Goal: Task Accomplishment & Management: Use online tool/utility

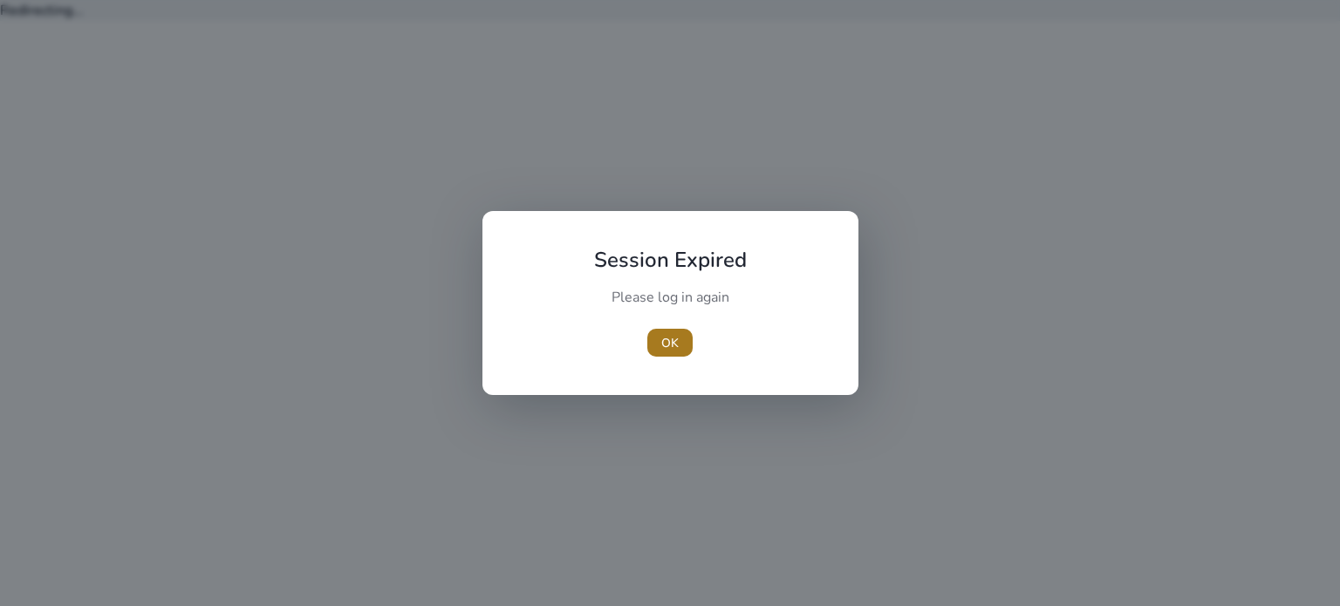
click at [681, 329] on span "button" at bounding box center [669, 343] width 45 height 42
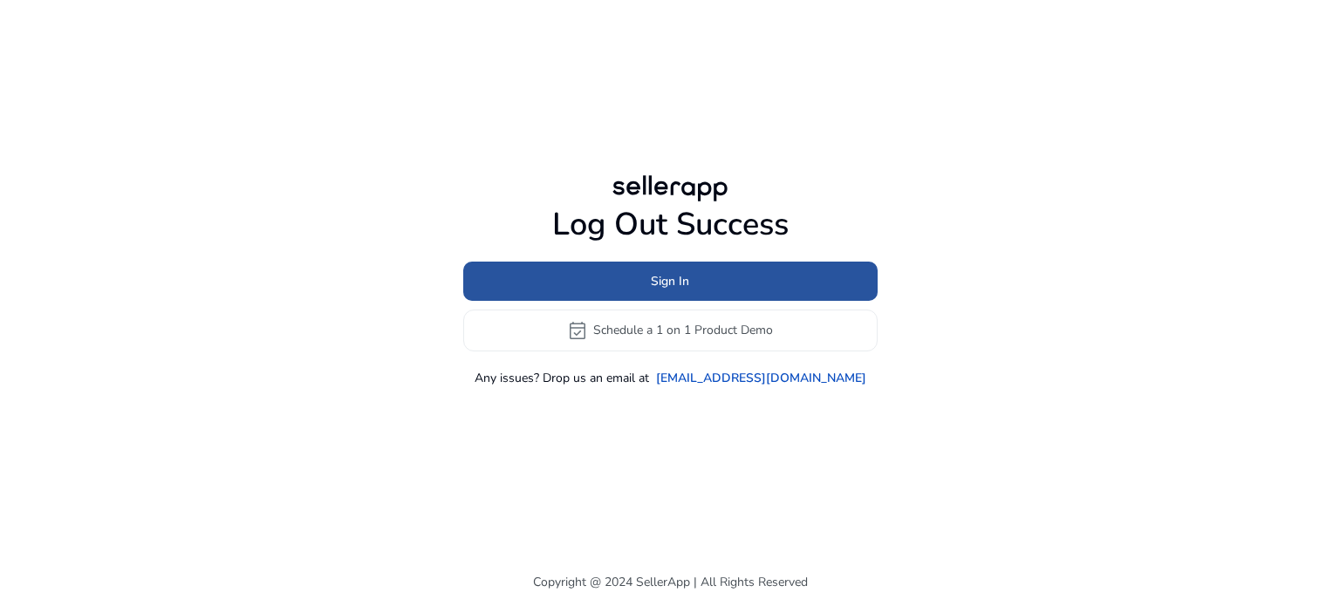
click at [680, 275] on span "Sign In" at bounding box center [670, 281] width 38 height 18
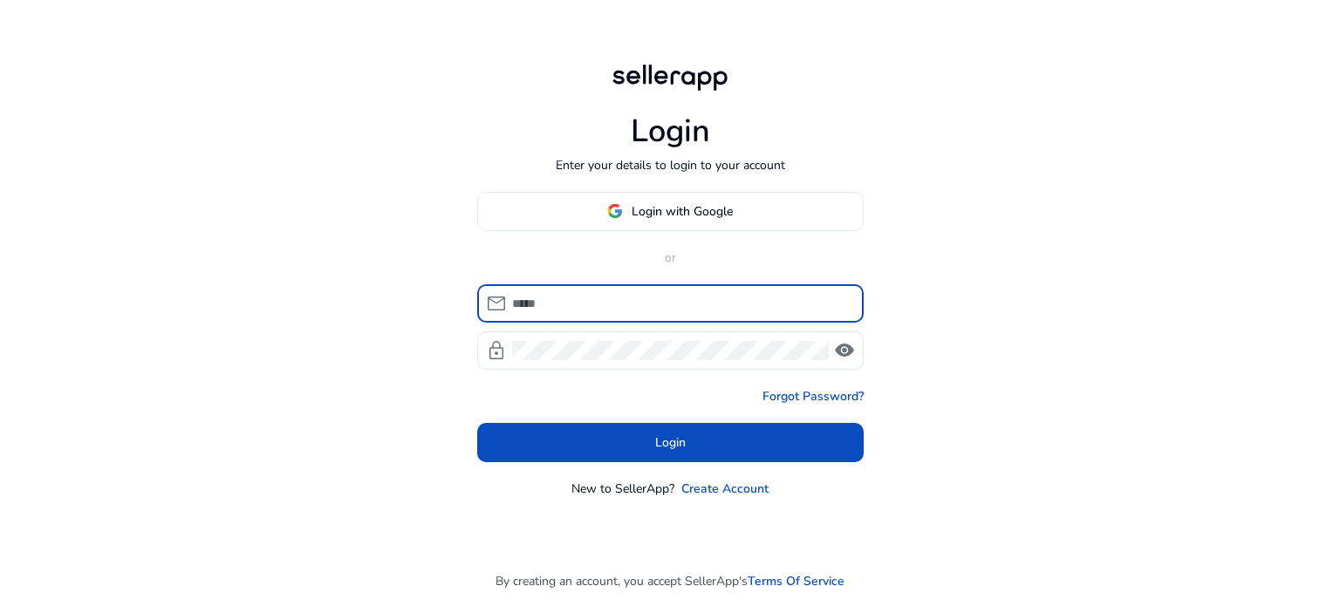
type input "**********"
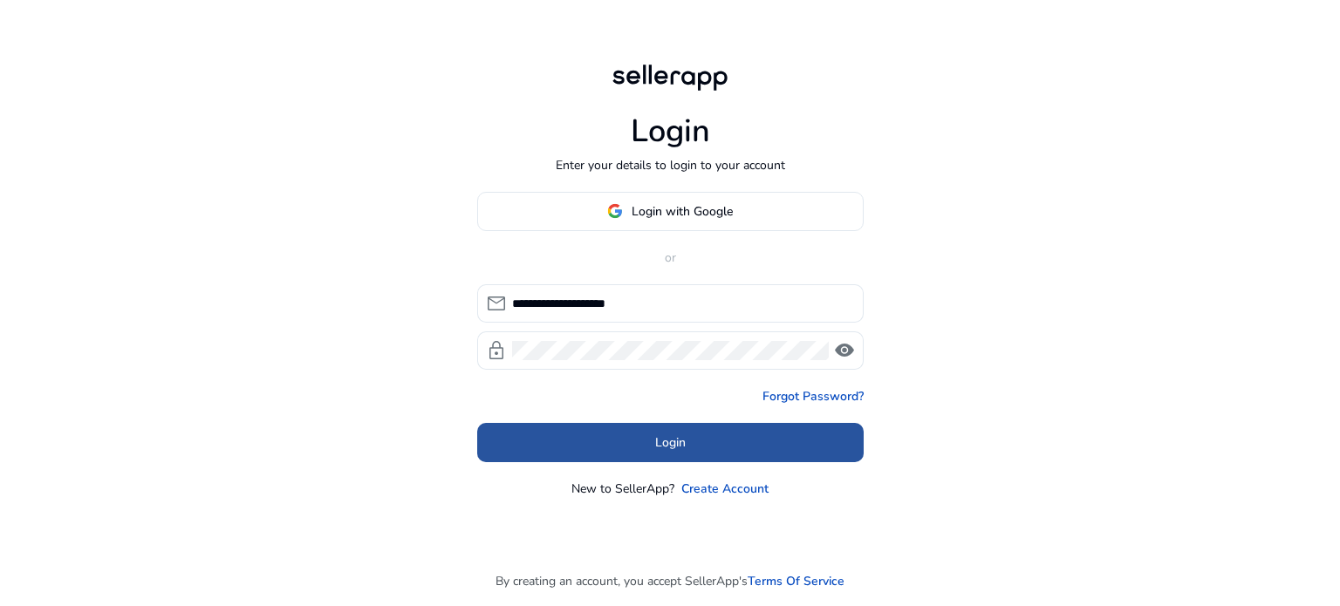
click at [679, 440] on span "Login" at bounding box center [670, 443] width 31 height 18
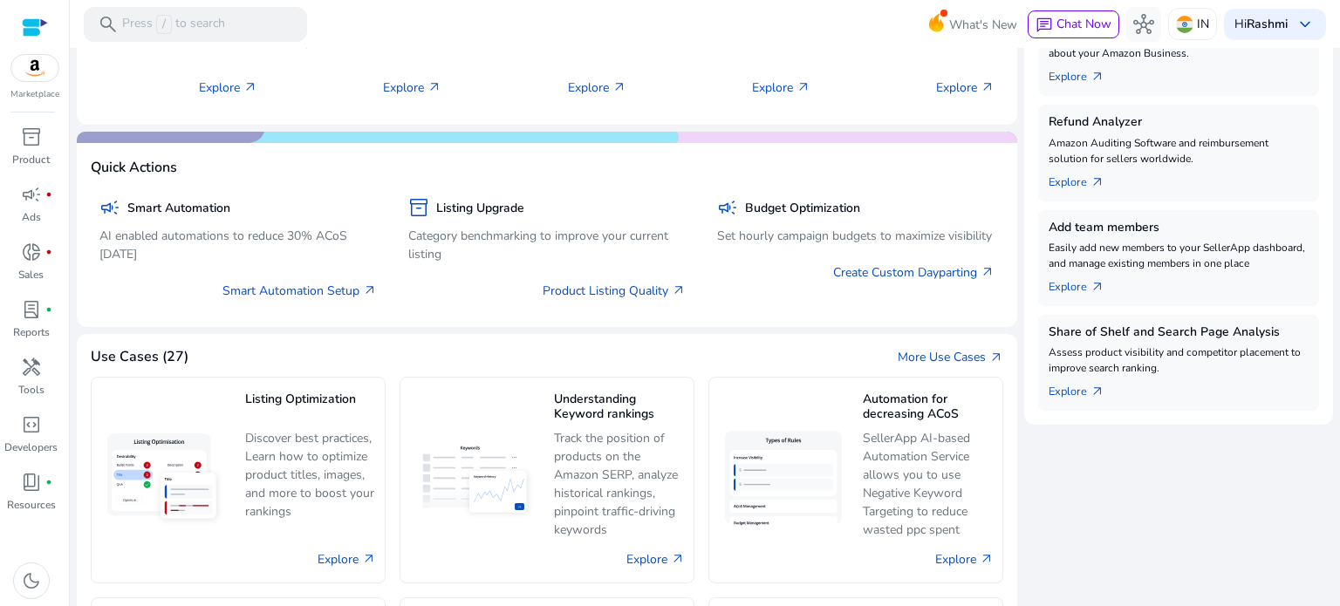
scroll to position [585, 0]
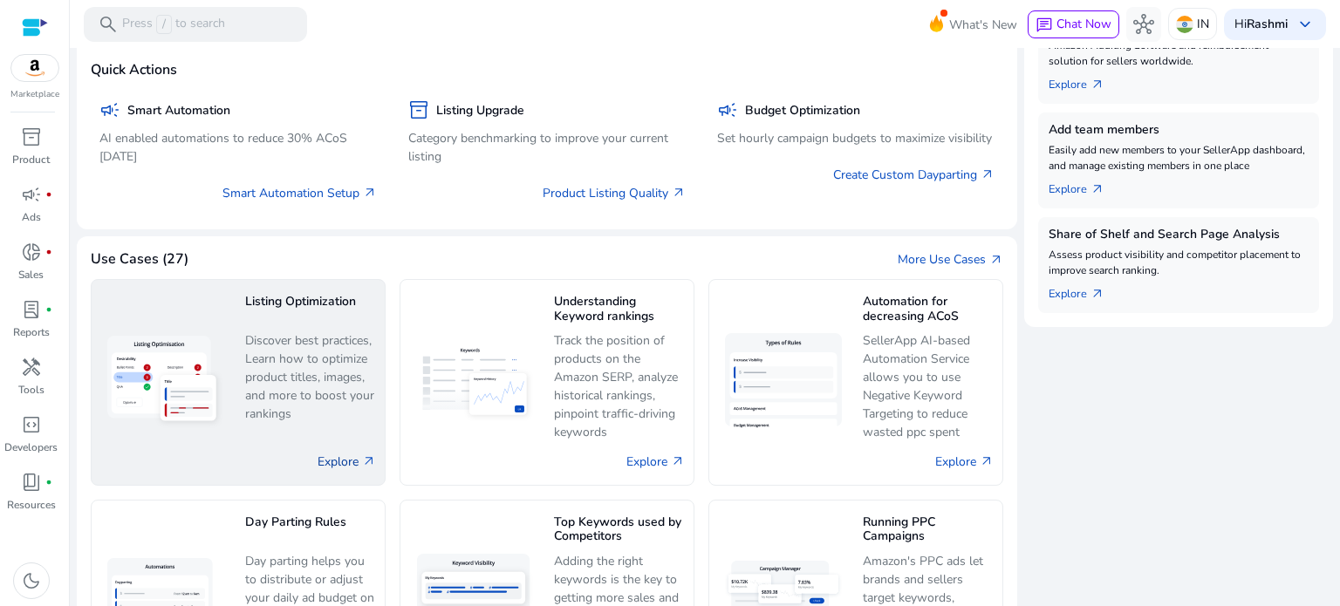
click at [353, 455] on link "Explore arrow_outward" at bounding box center [347, 462] width 58 height 18
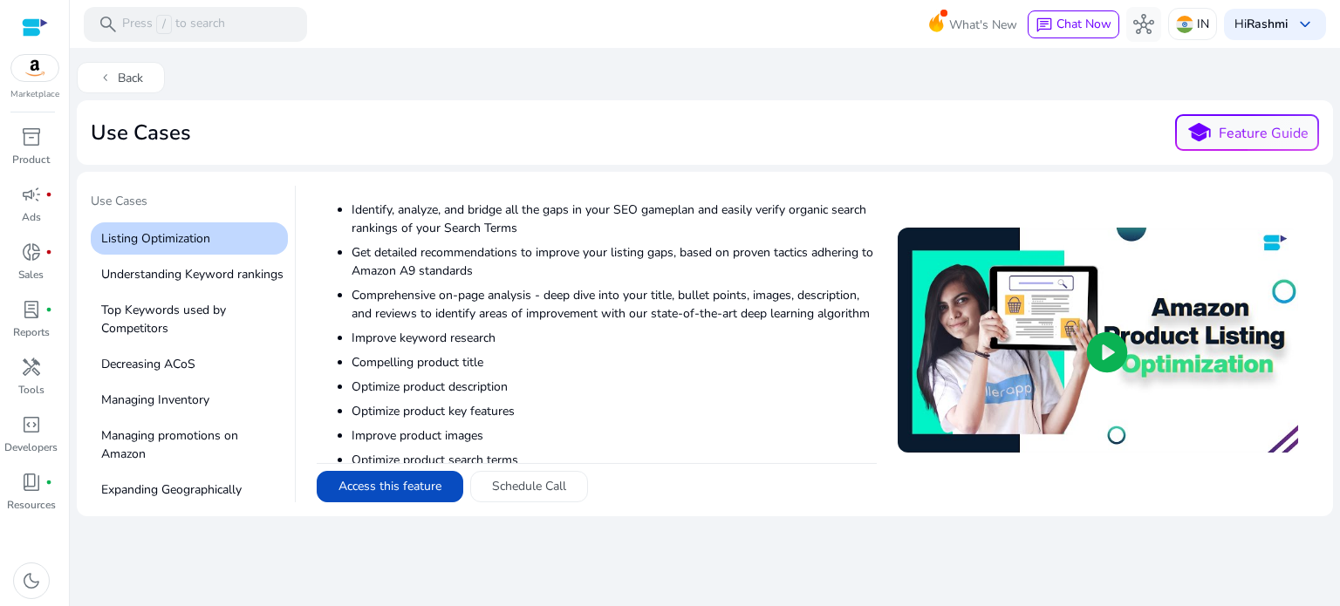
scroll to position [499, 0]
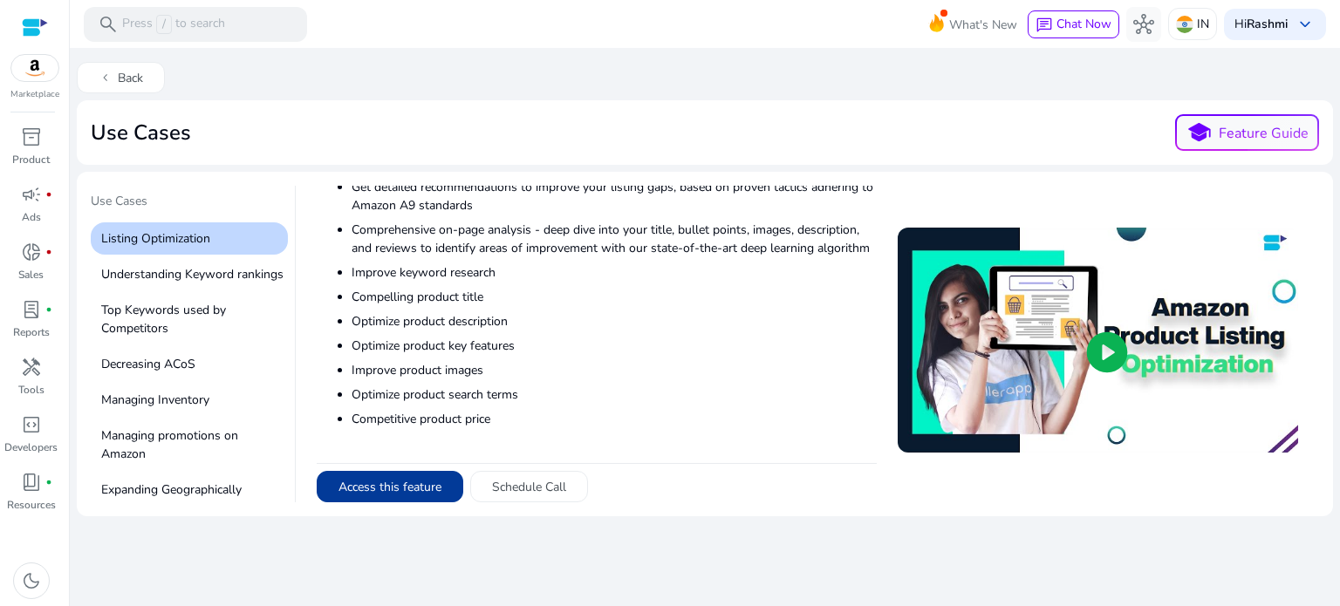
click at [402, 479] on button "Access this feature" at bounding box center [390, 486] width 147 height 31
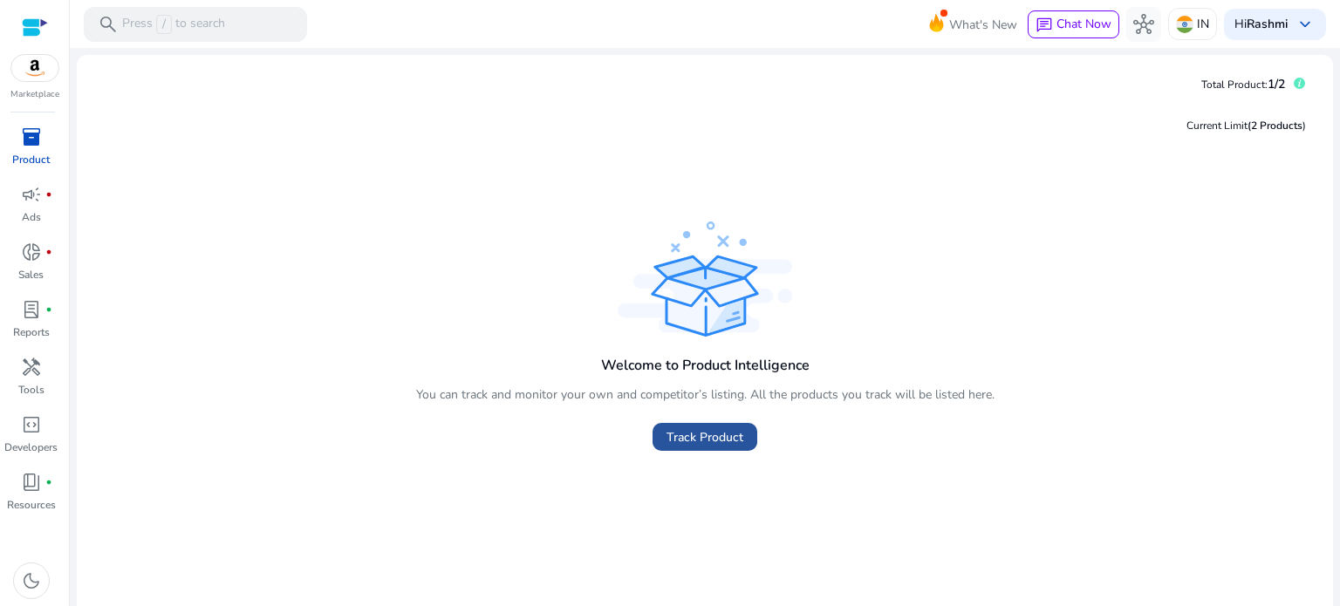
click at [740, 436] on span at bounding box center [705, 437] width 105 height 42
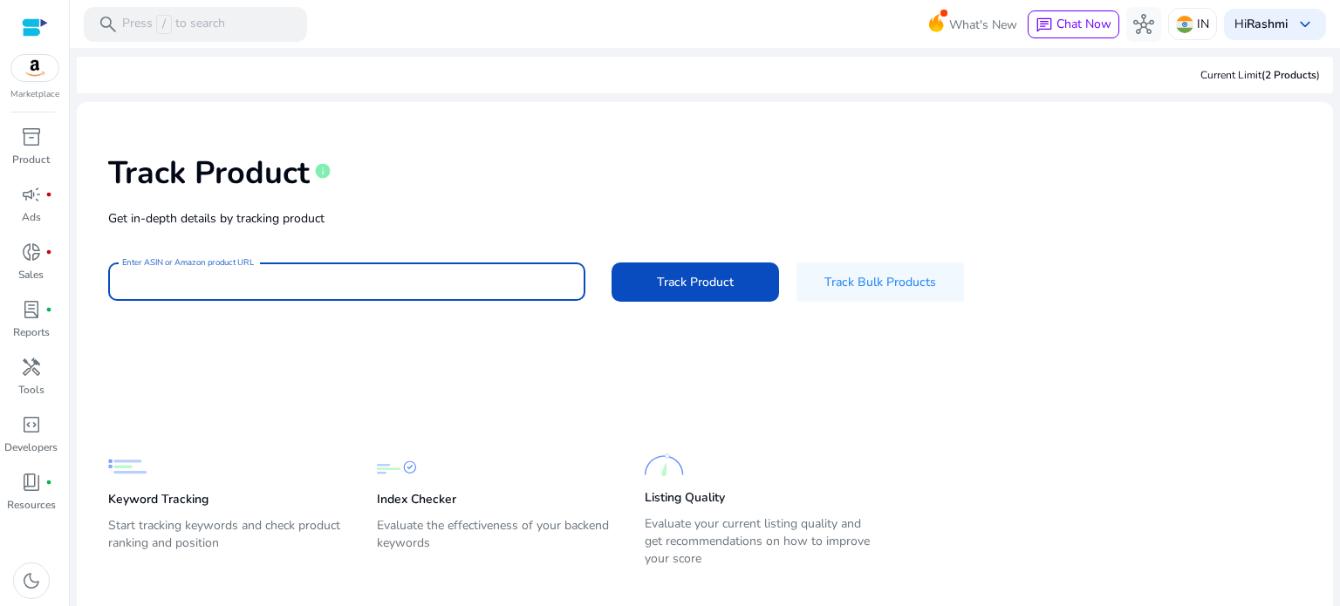
click at [397, 289] on input "Enter ASIN or Amazon product URL" at bounding box center [346, 281] width 449 height 19
click at [467, 273] on input "Enter ASIN or Amazon product URL" at bounding box center [346, 281] width 449 height 19
paste input "**********"
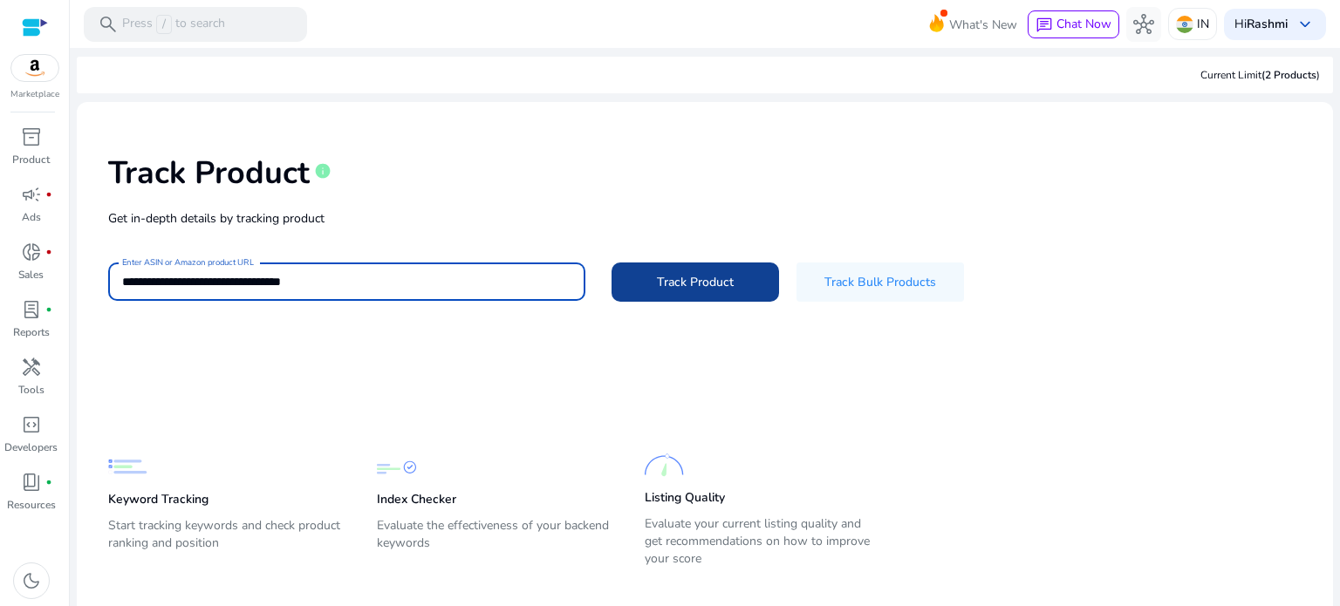
type input "**********"
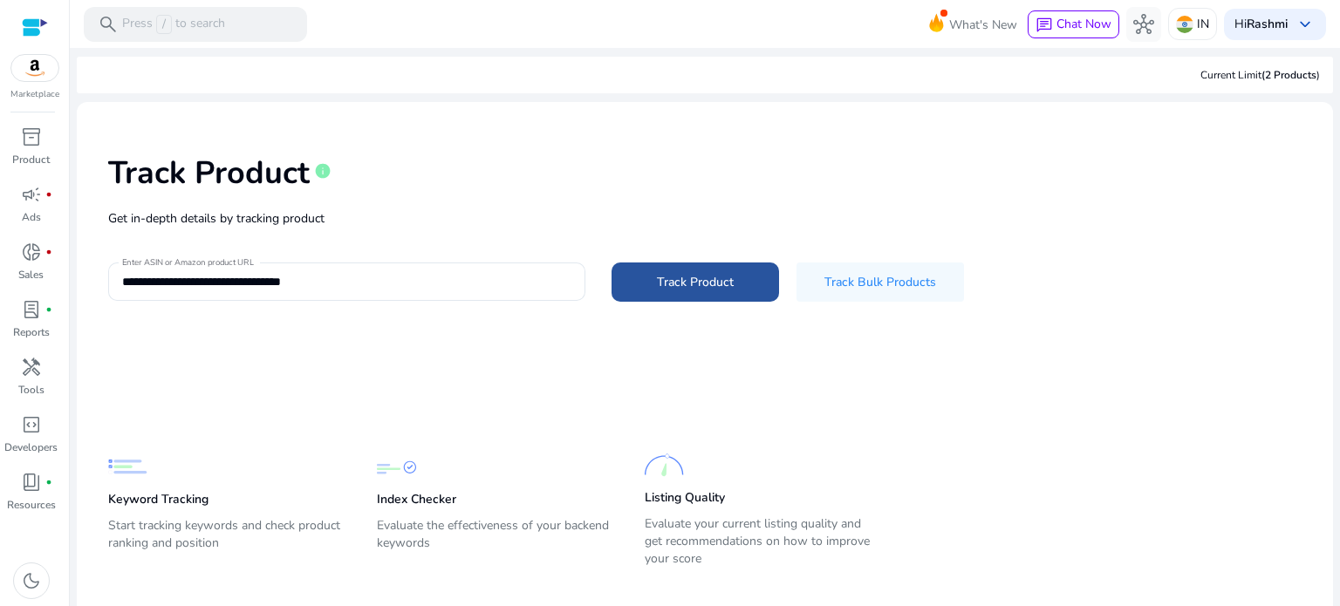
click at [726, 278] on span "Track Product" at bounding box center [695, 282] width 77 height 18
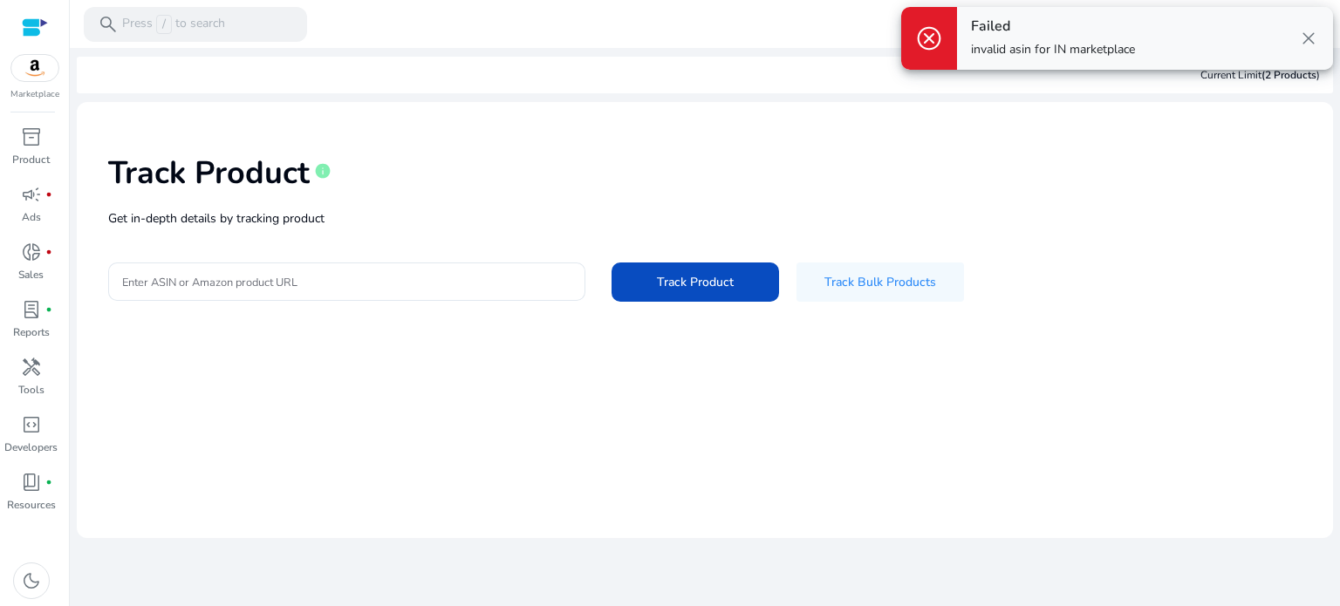
click at [1308, 38] on span "close" at bounding box center [1308, 38] width 21 height 21
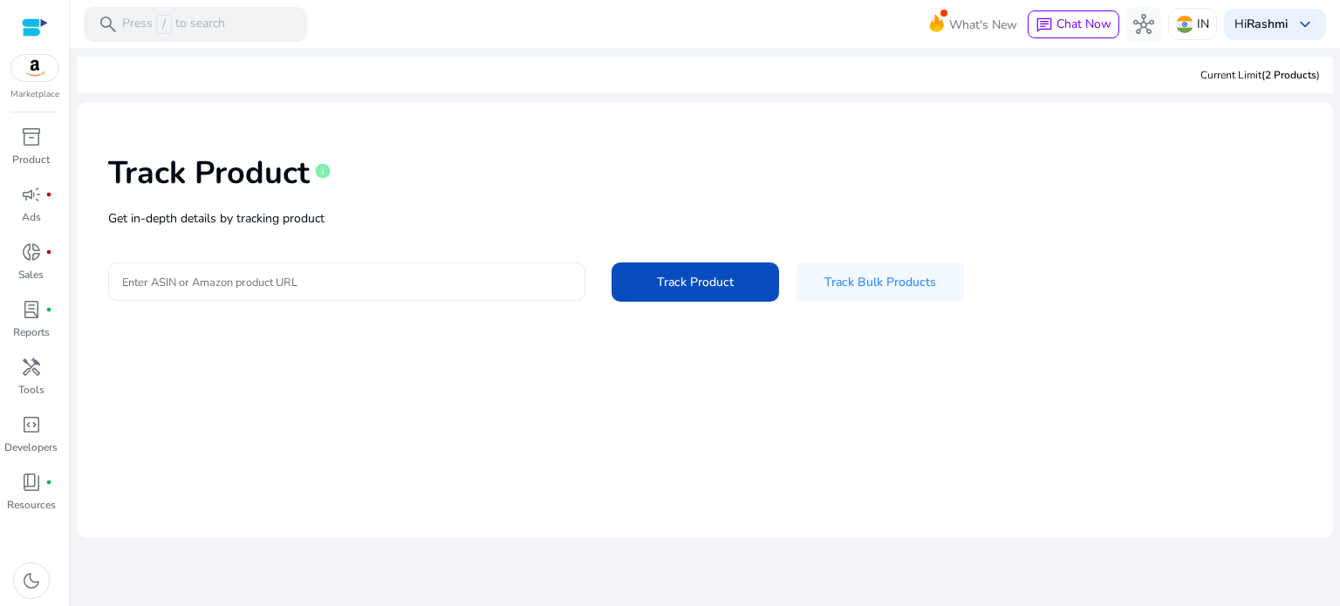
click at [431, 292] on div at bounding box center [346, 282] width 449 height 38
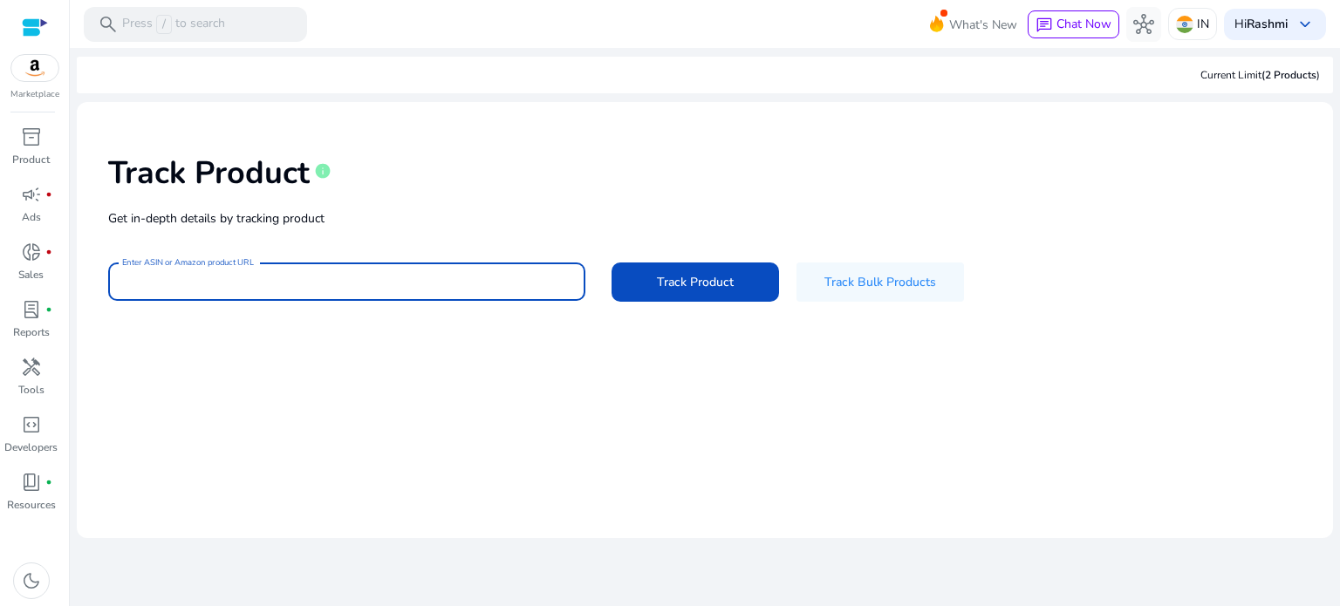
paste input "**********"
type input "**********"
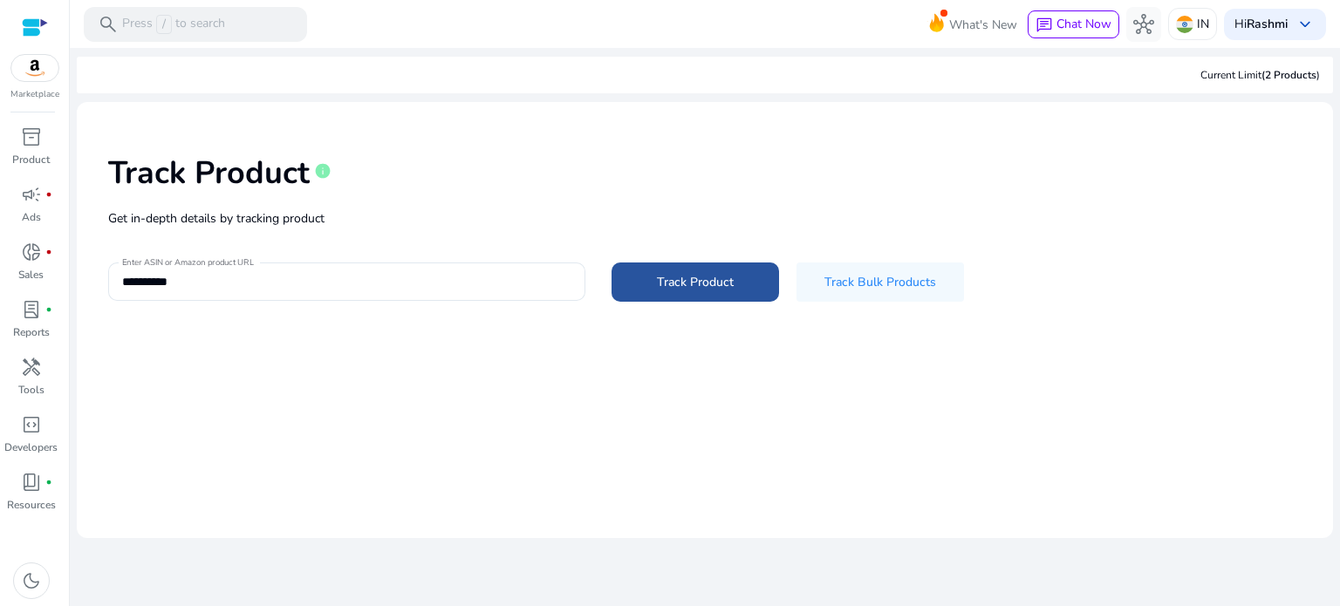
click at [691, 266] on span at bounding box center [696, 282] width 168 height 42
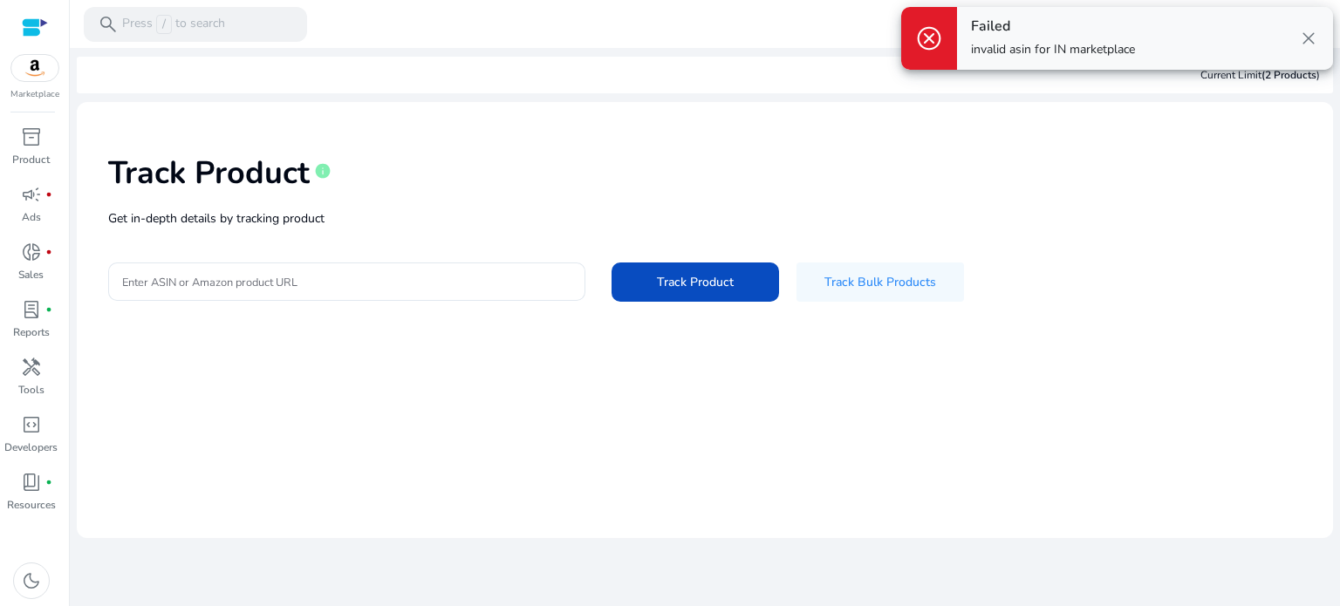
click at [1312, 37] on span "close" at bounding box center [1308, 38] width 21 height 21
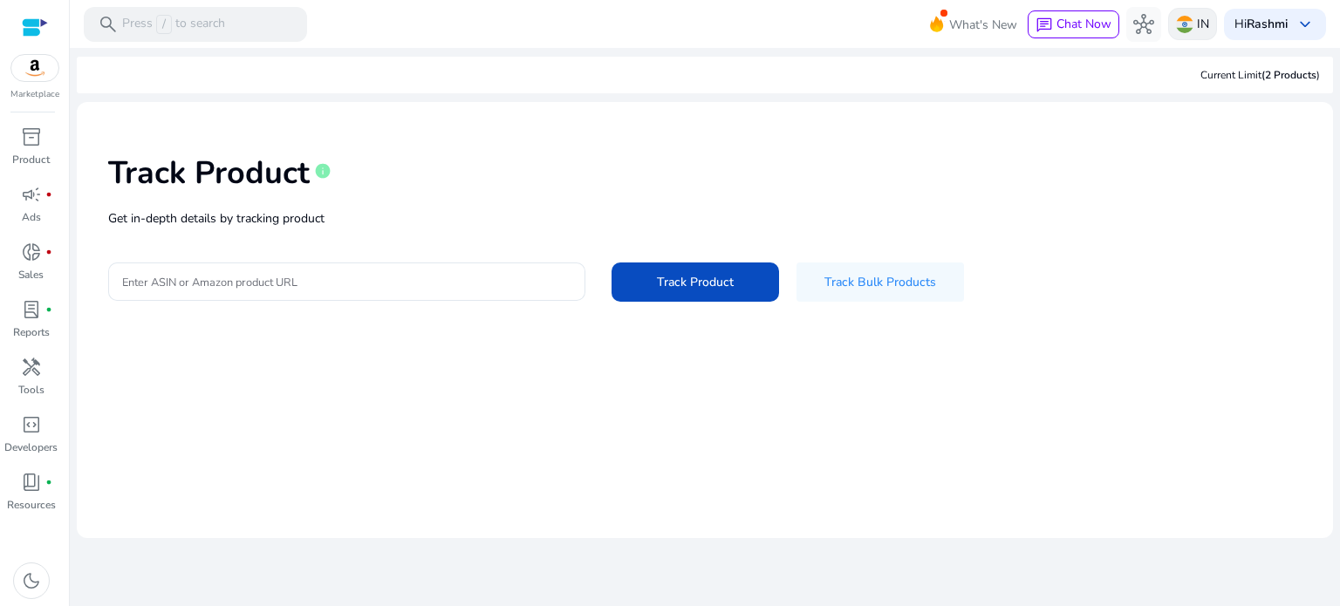
click at [1201, 23] on p "IN" at bounding box center [1203, 24] width 12 height 31
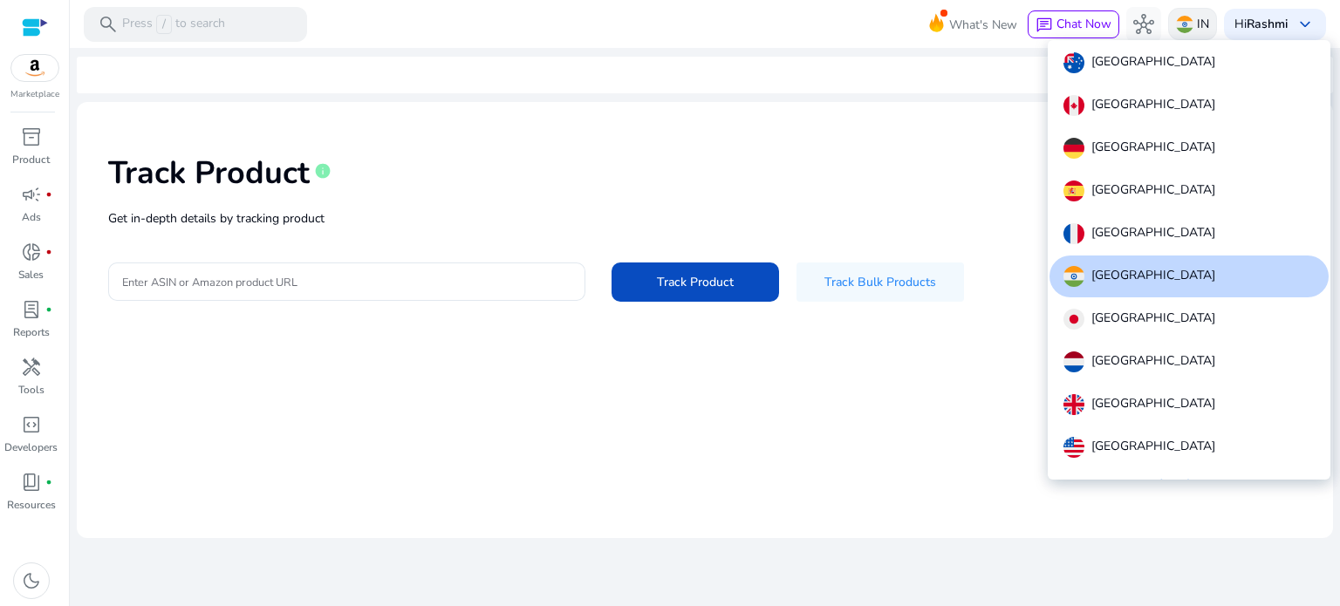
scroll to position [20, 0]
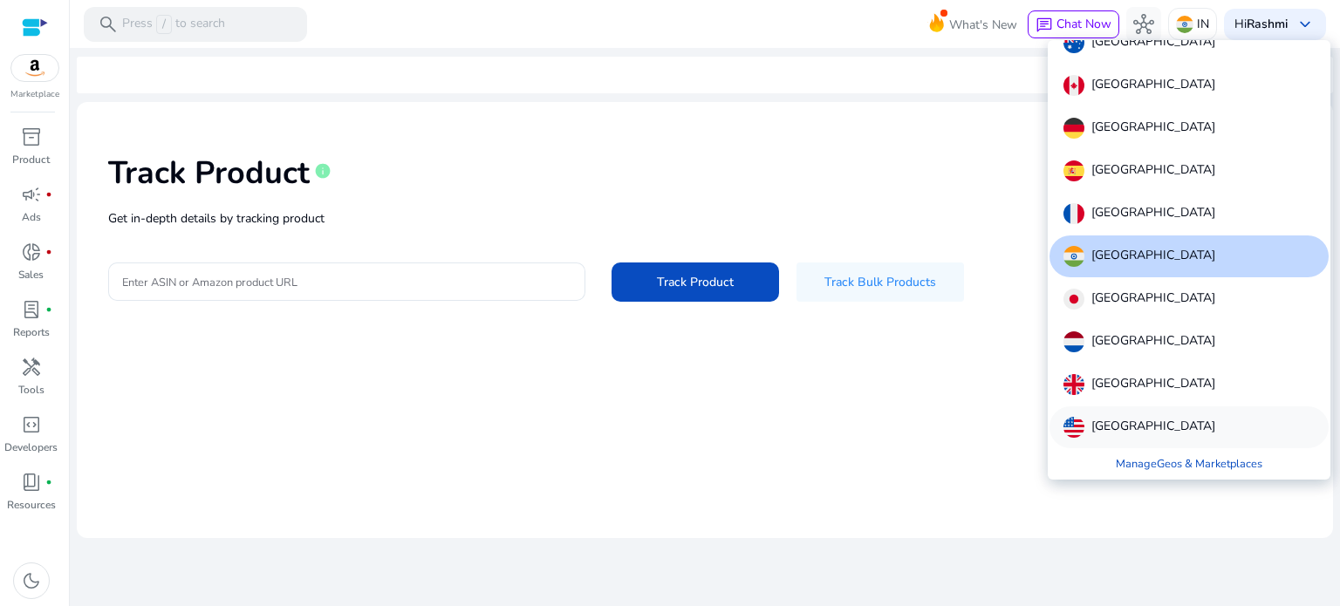
click at [1161, 421] on p "[GEOGRAPHIC_DATA]" at bounding box center [1154, 427] width 124 height 21
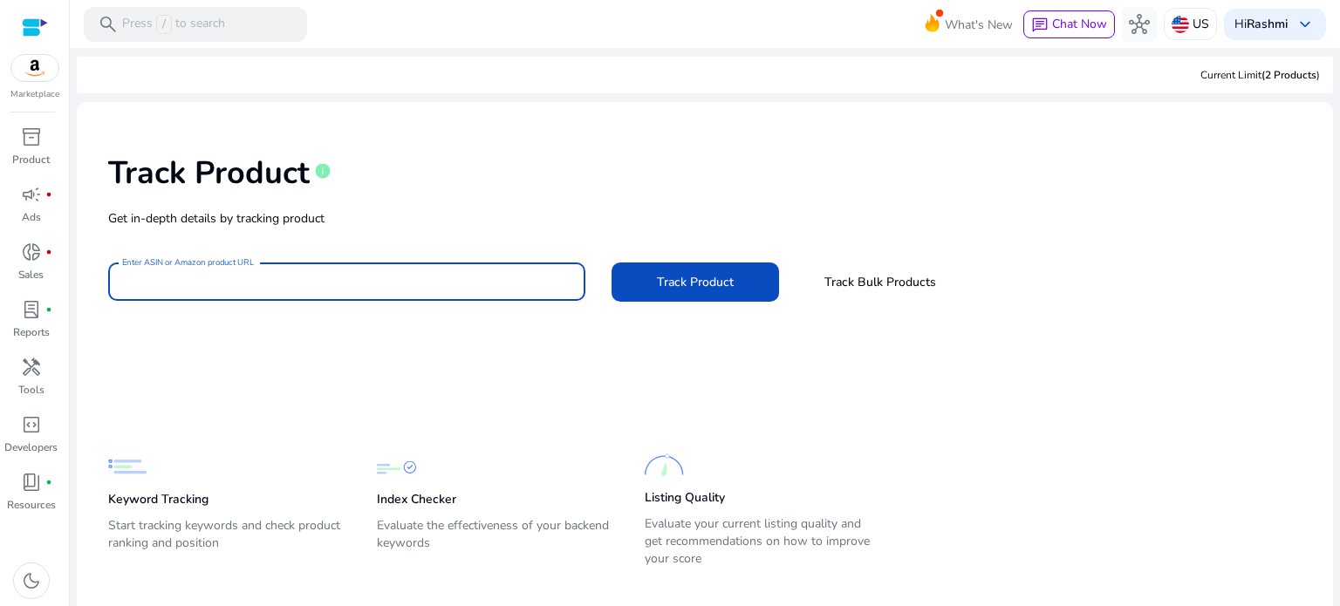
click at [349, 282] on input "Enter ASIN or Amazon product URL" at bounding box center [346, 281] width 449 height 19
paste input "**********"
type input "**********"
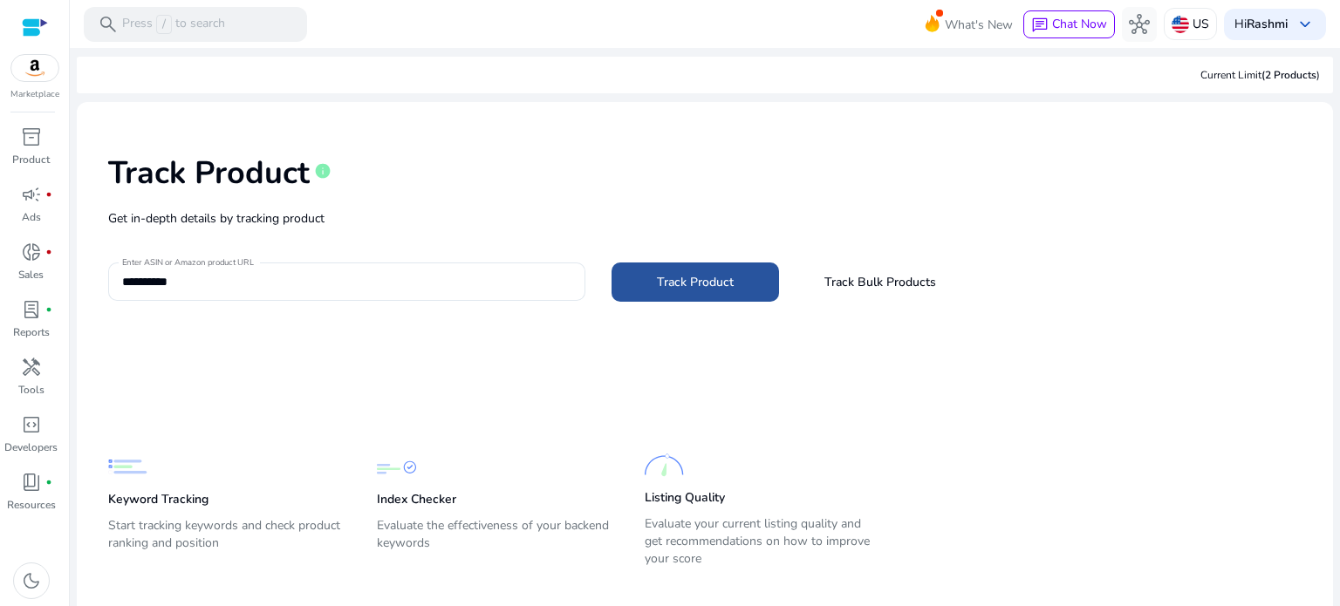
click at [659, 268] on span at bounding box center [696, 282] width 168 height 42
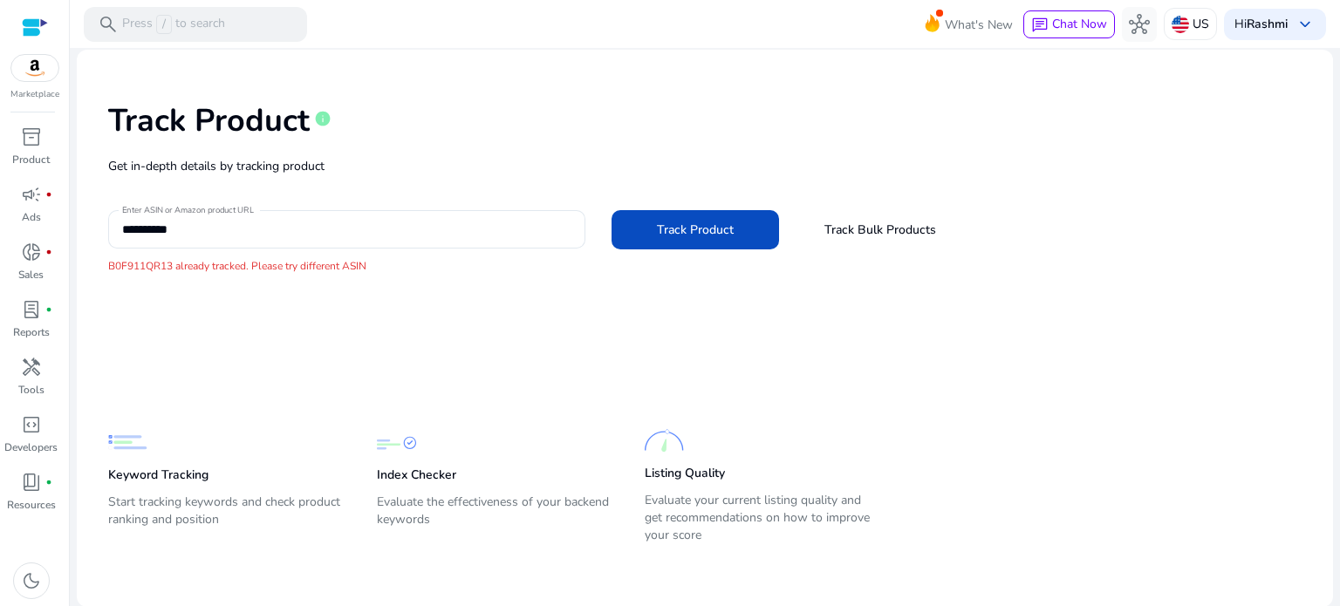
scroll to position [0, 0]
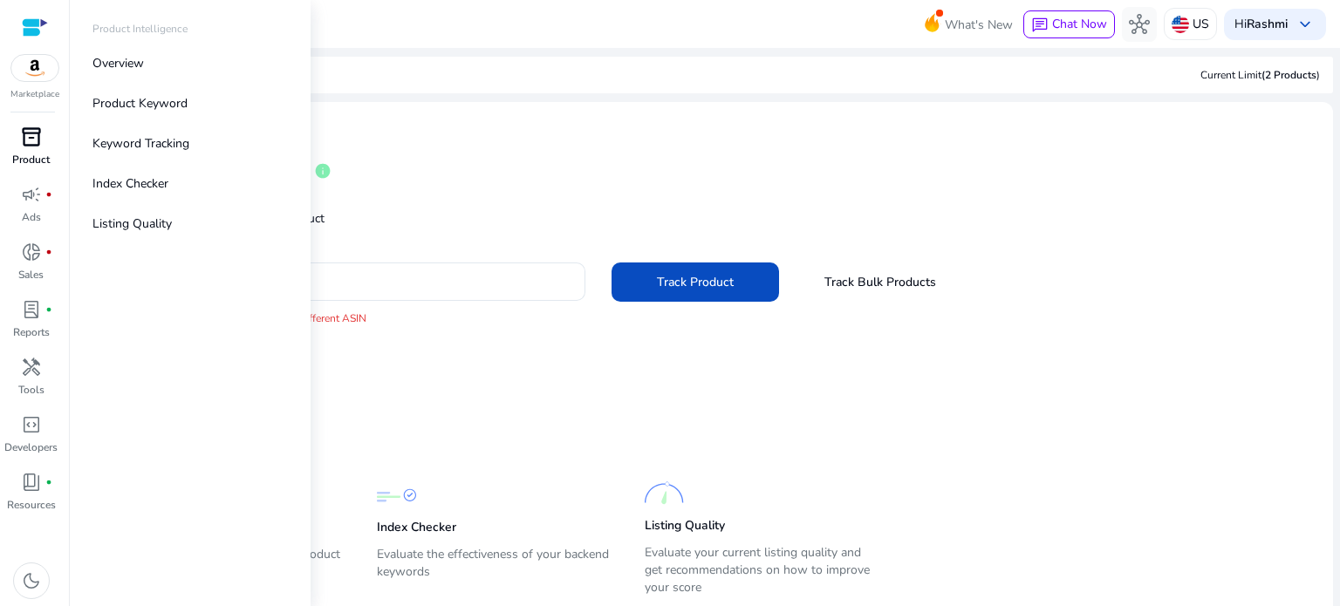
click at [42, 129] on div "inventory_2" at bounding box center [31, 137] width 49 height 28
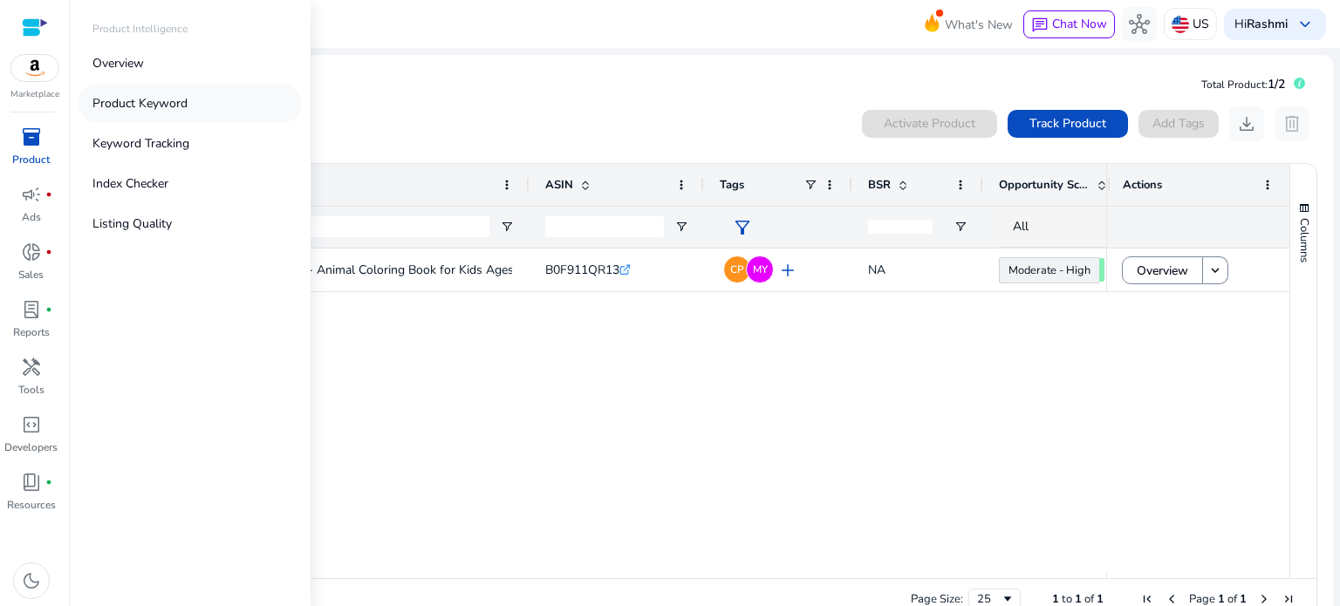
click at [140, 94] on p "Product Keyword" at bounding box center [139, 103] width 95 height 18
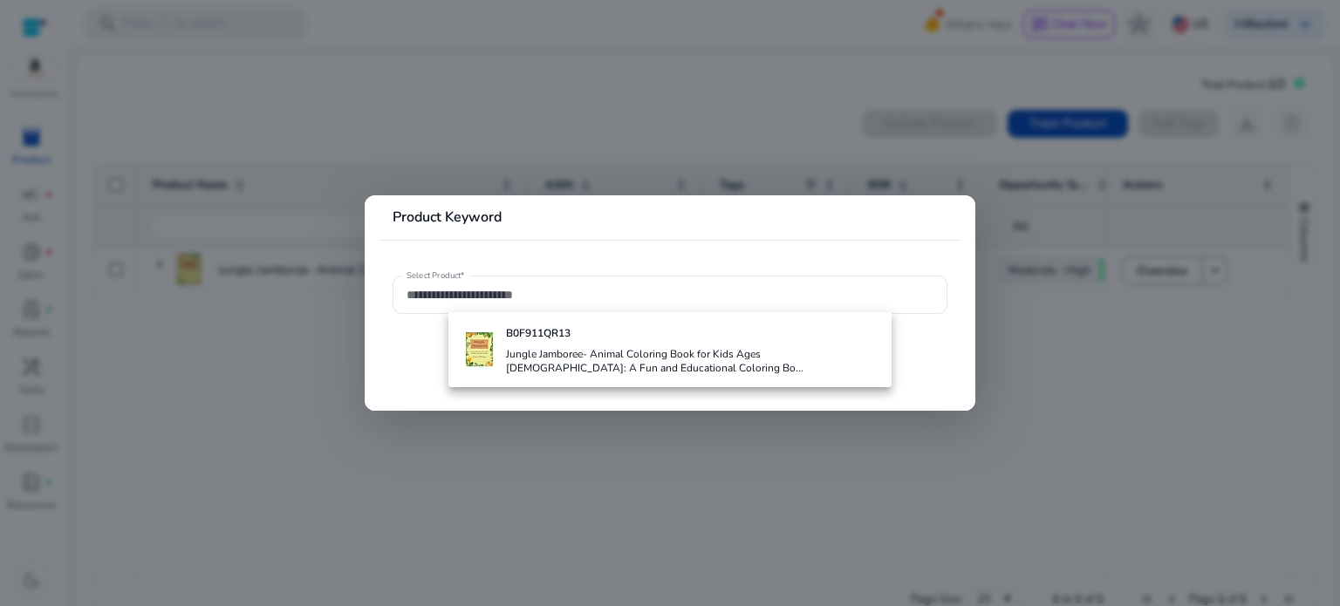
click at [140, 93] on div at bounding box center [670, 303] width 1340 height 606
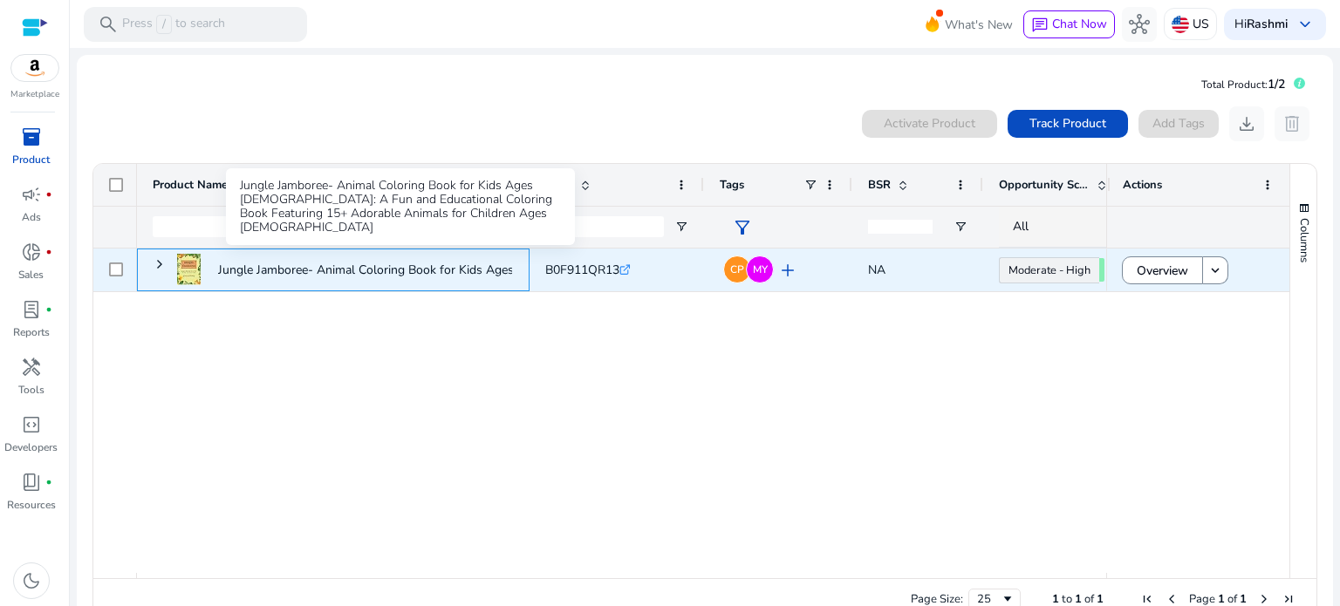
click at [370, 260] on p "Jungle Jamboree- Animal Coloring Book for Kids Ages [DEMOGRAPHIC_DATA]: A Fun..." at bounding box center [458, 270] width 481 height 36
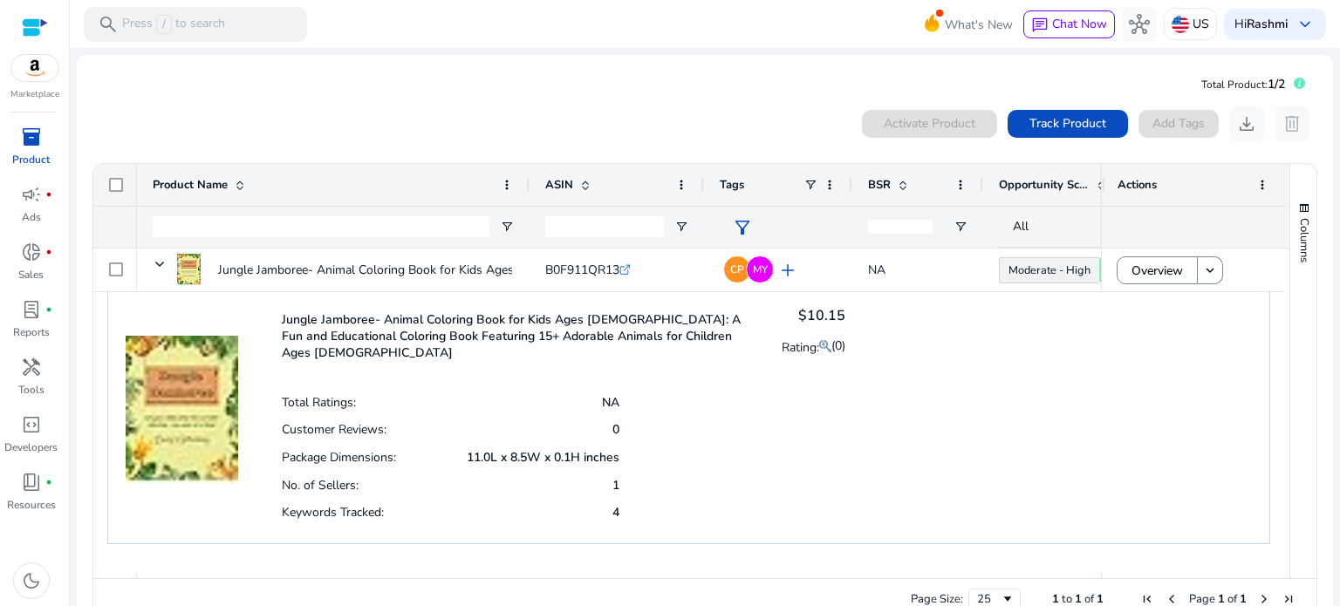
scroll to position [24, 0]
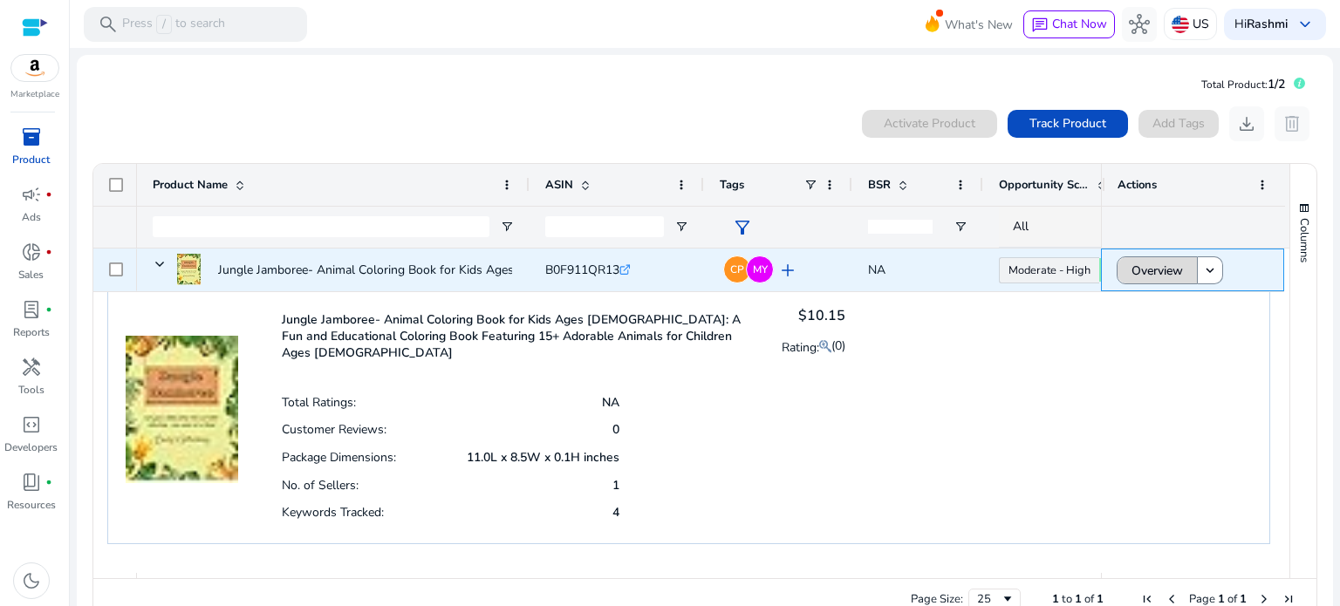
click at [1134, 274] on span "Overview" at bounding box center [1157, 271] width 51 height 36
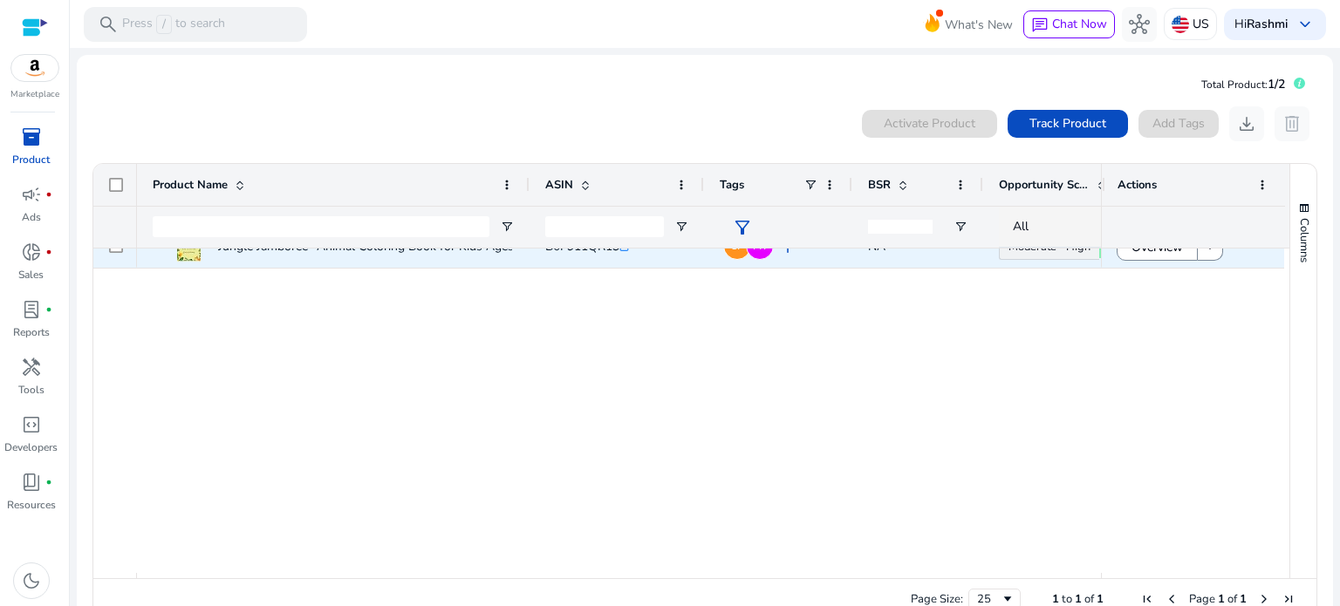
scroll to position [0, 0]
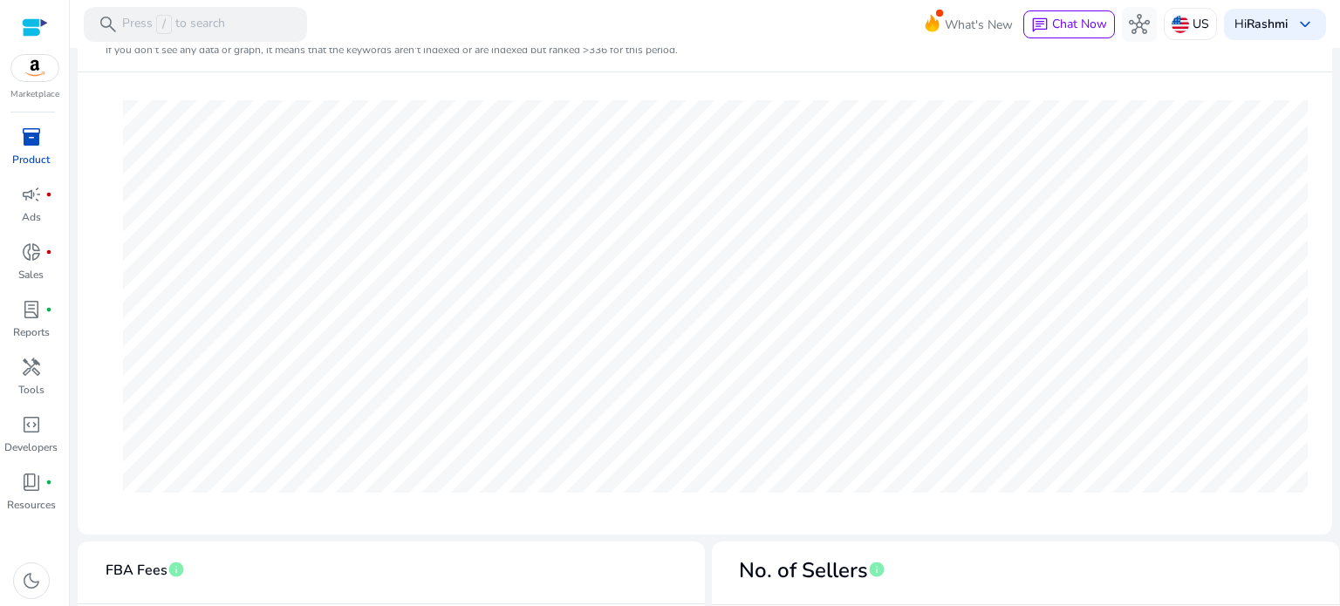
scroll to position [236, 0]
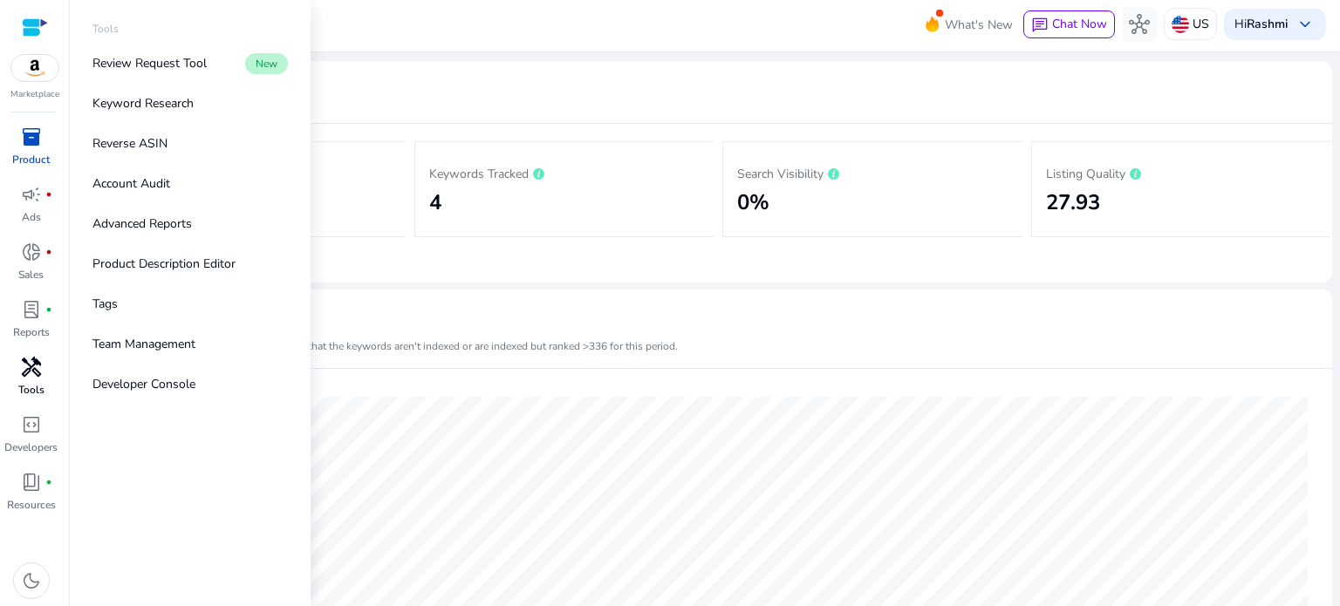
click at [24, 377] on span "handyman" at bounding box center [31, 367] width 21 height 21
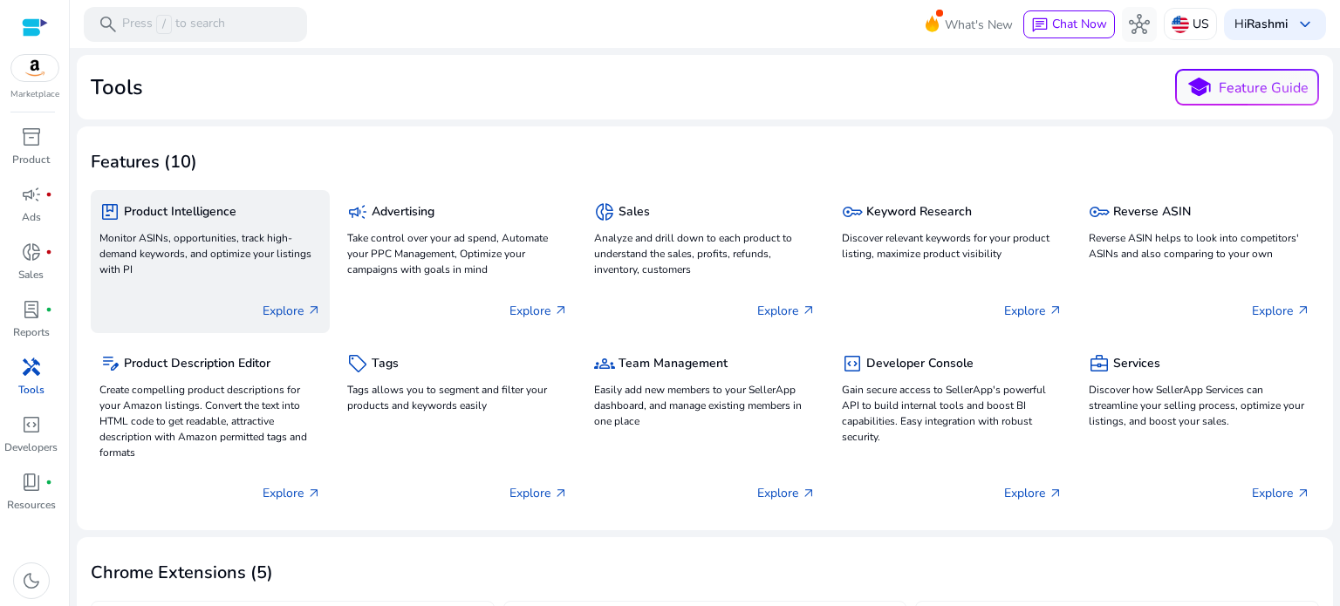
click at [241, 247] on p "Monitor ASINs, opportunities, track high-demand keywords, and optimize your lis…" at bounding box center [210, 253] width 222 height 47
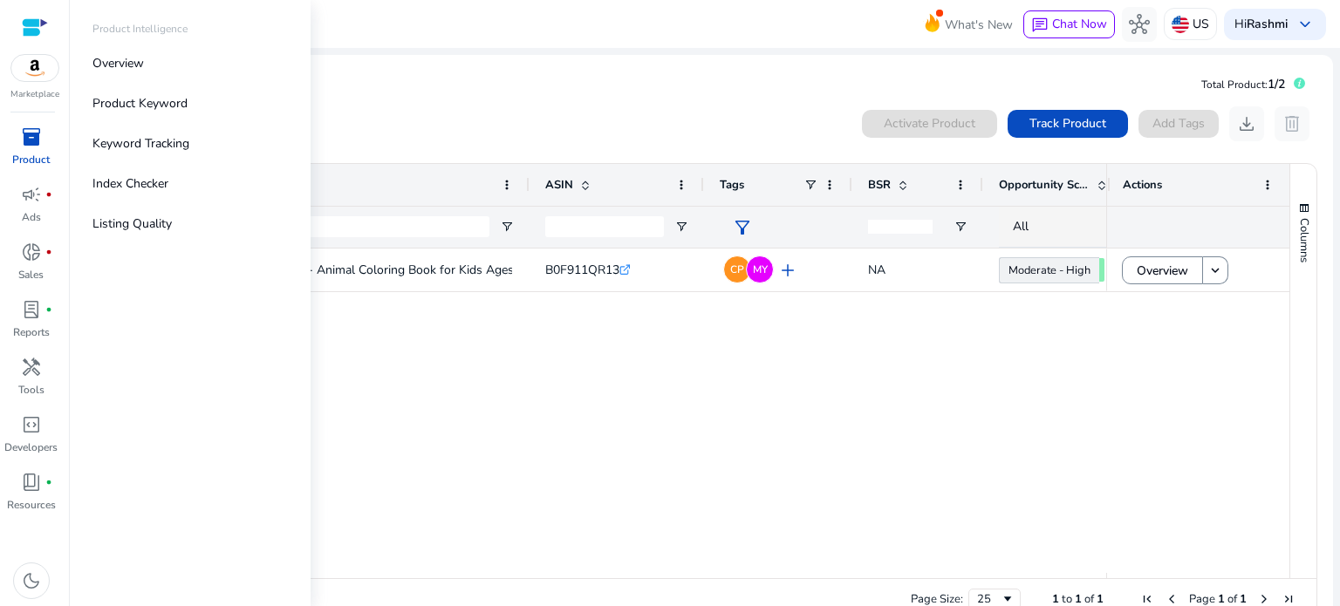
click at [45, 149] on div "inventory_2" at bounding box center [31, 137] width 49 height 28
click at [155, 62] on link "Overview" at bounding box center [190, 63] width 223 height 39
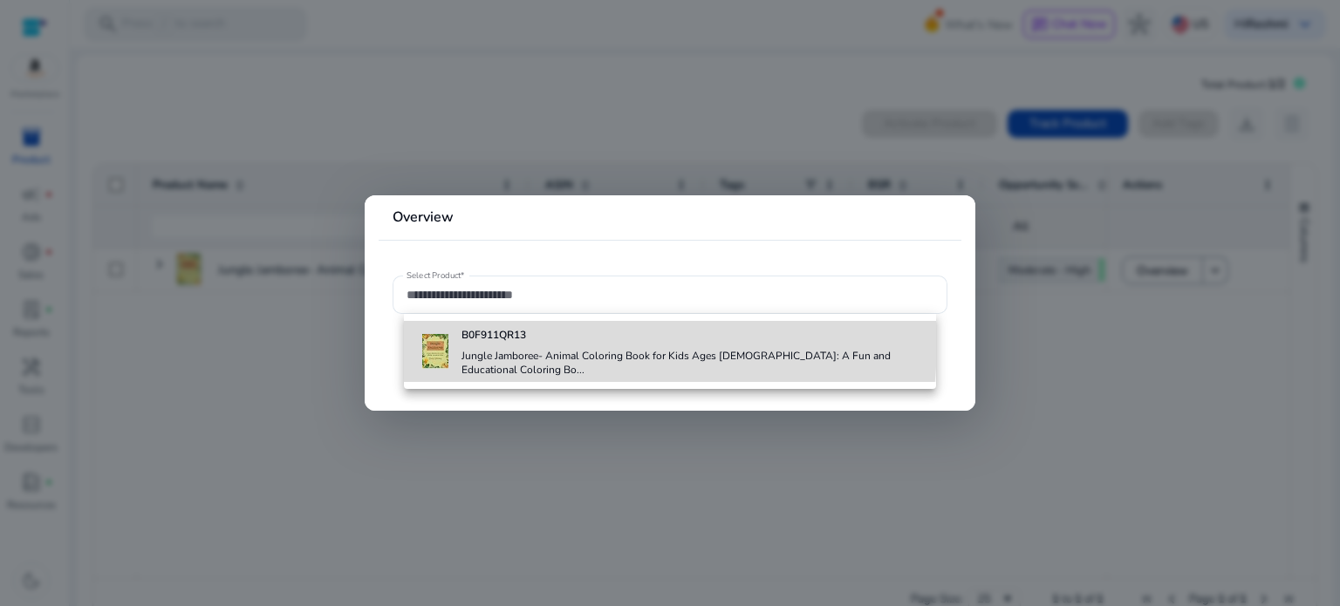
click at [515, 341] on b "B0F911QR13" at bounding box center [494, 335] width 65 height 14
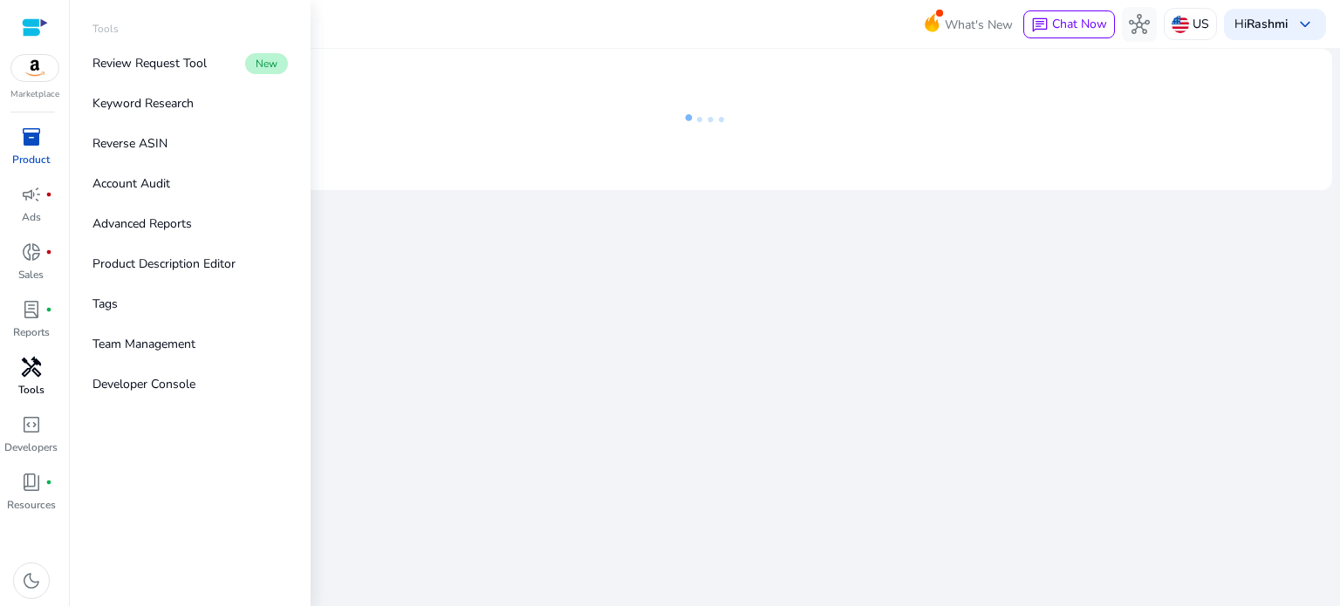
click at [28, 383] on p "Tools" at bounding box center [31, 390] width 26 height 16
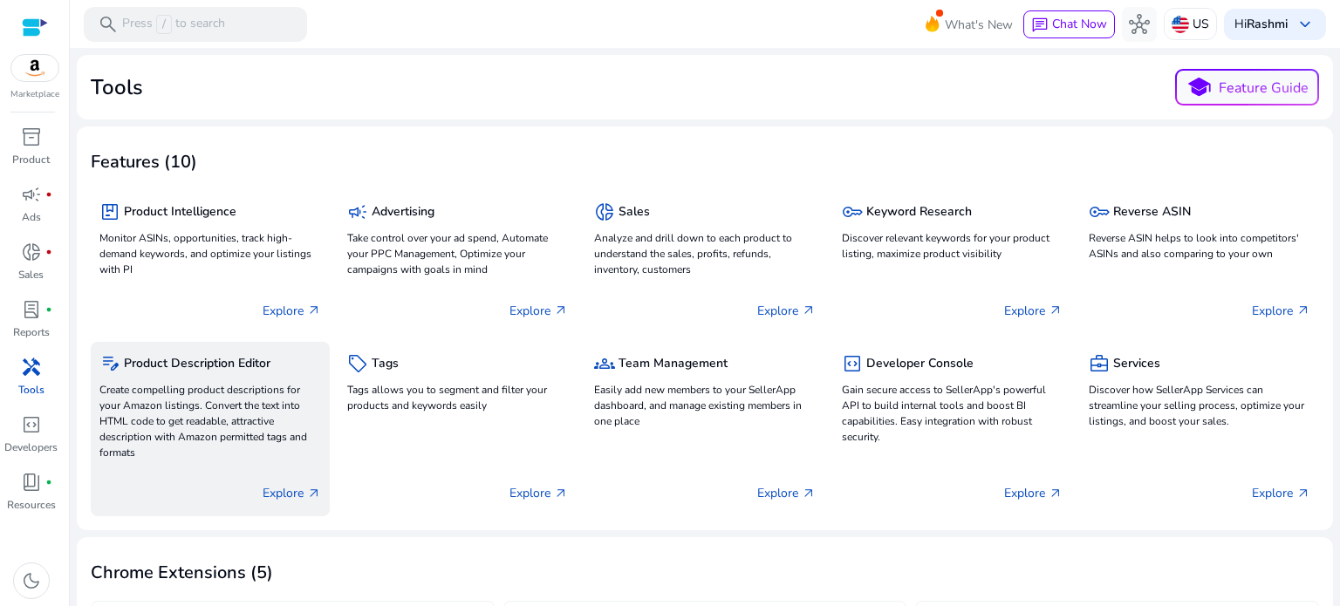
click at [206, 405] on p "Create compelling product descriptions for your Amazon listings. Convert the te…" at bounding box center [210, 421] width 222 height 79
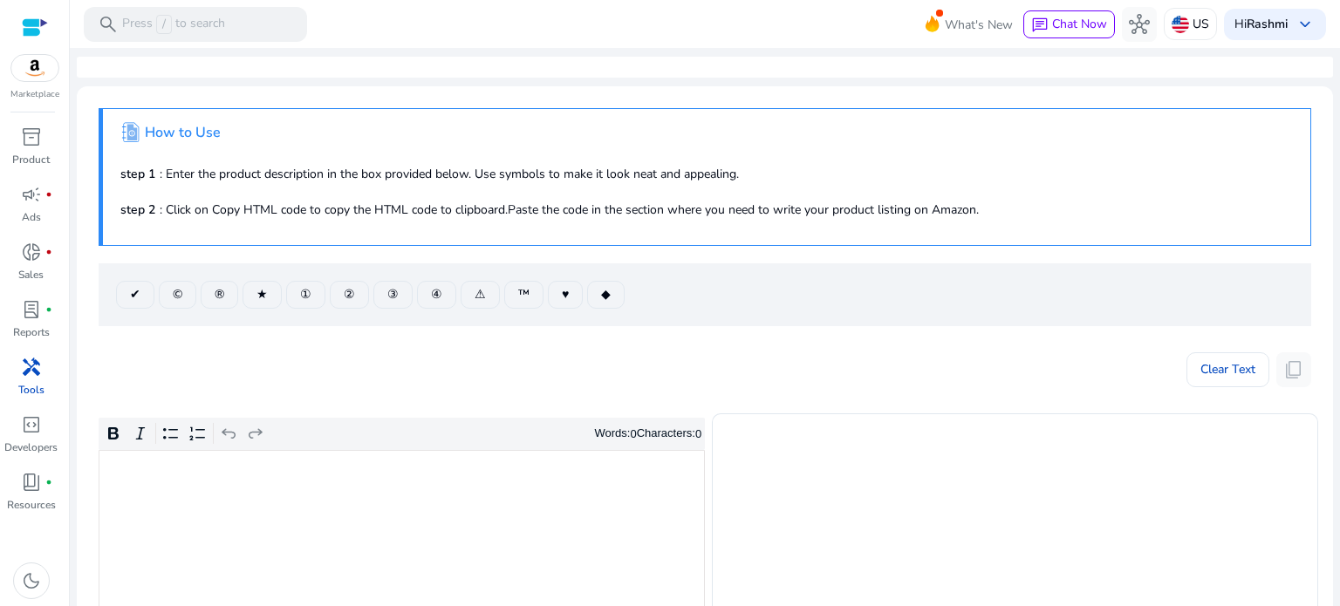
click at [345, 540] on div "Rich Text Editor. Editing area: main. Press Alt+0 for help." at bounding box center [402, 582] width 606 height 264
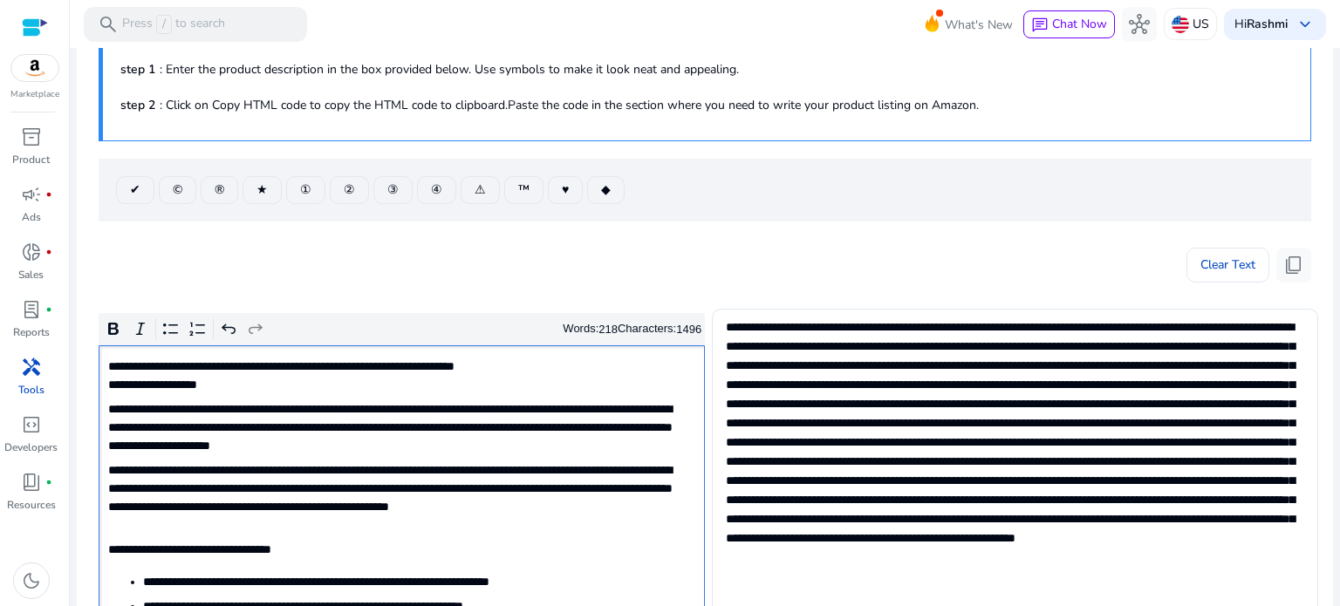
scroll to position [104, 0]
click at [175, 202] on span at bounding box center [178, 191] width 36 height 42
type textarea "**********"
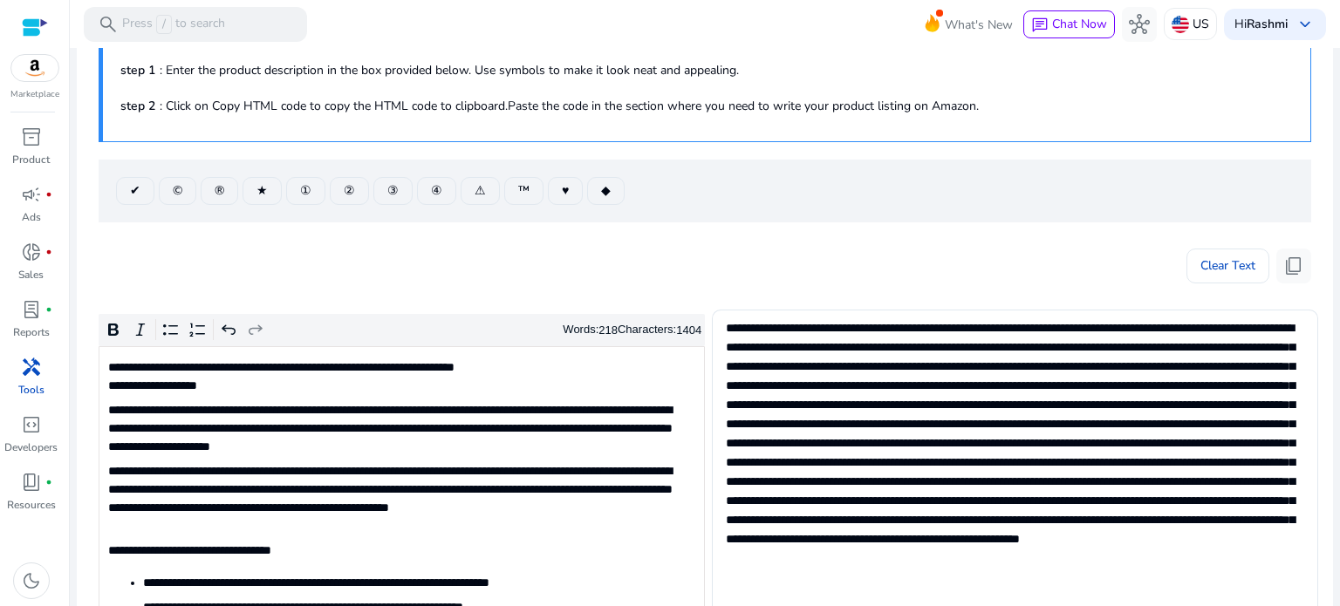
scroll to position [0, 0]
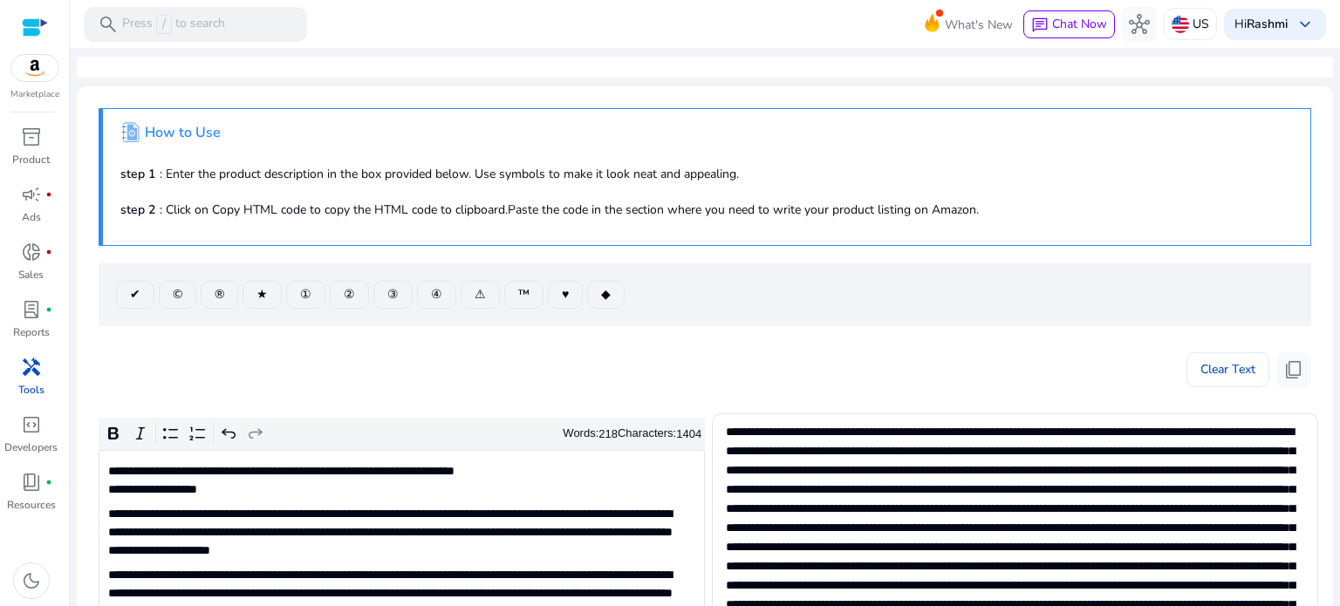
click at [172, 139] on h4 "How to Use" at bounding box center [183, 133] width 76 height 17
